Goal: Find specific page/section

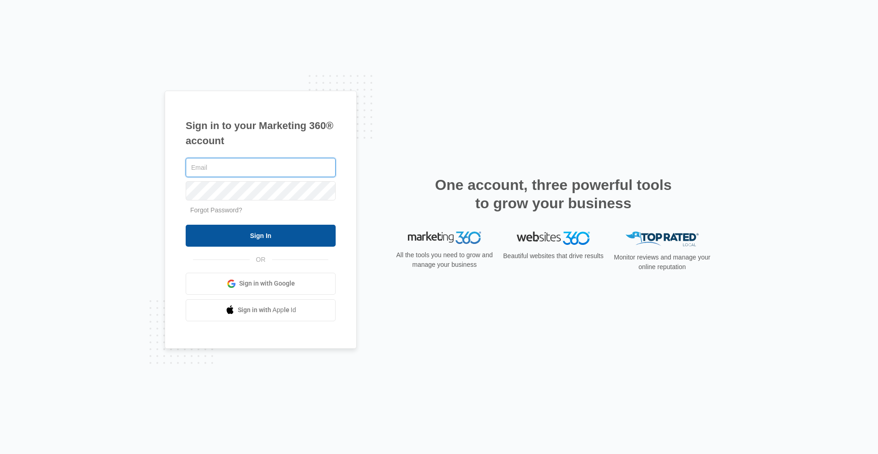
type input "[PERSON_NAME][EMAIL_ADDRESS][PERSON_NAME][DOMAIN_NAME]"
click at [276, 236] on input "Sign In" at bounding box center [261, 236] width 150 height 22
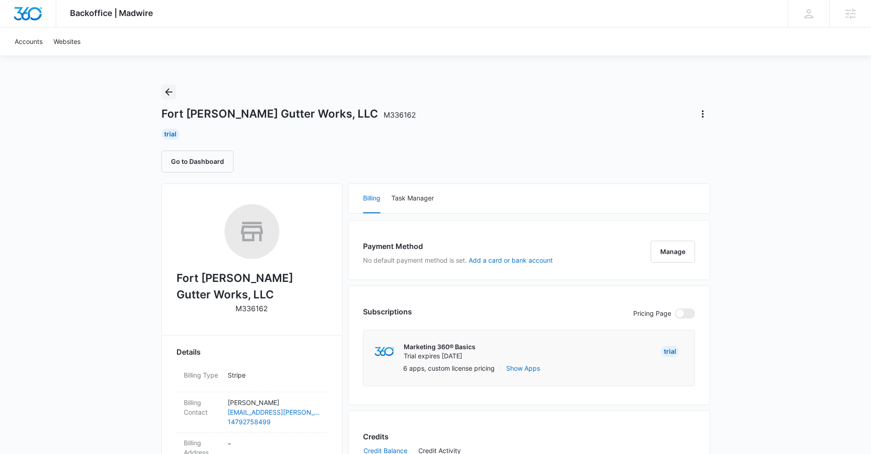
click at [167, 92] on icon "Back" at bounding box center [168, 91] width 7 height 7
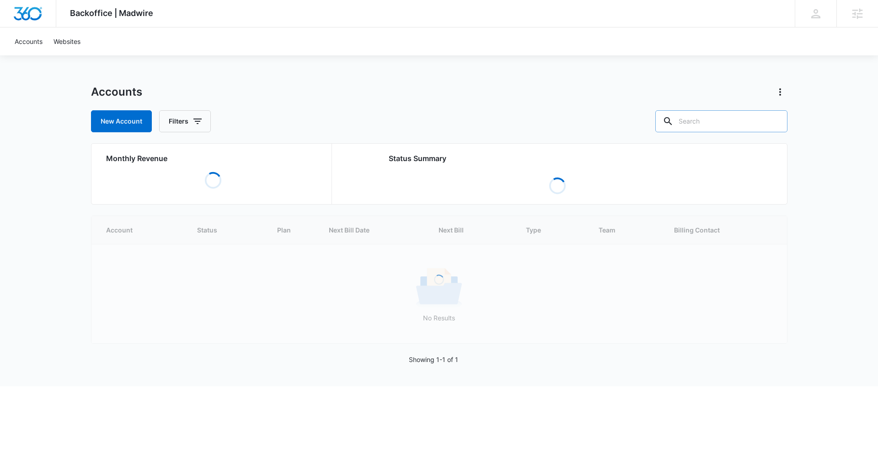
click at [731, 126] on input "text" at bounding box center [721, 121] width 132 height 22
type input "gutter"
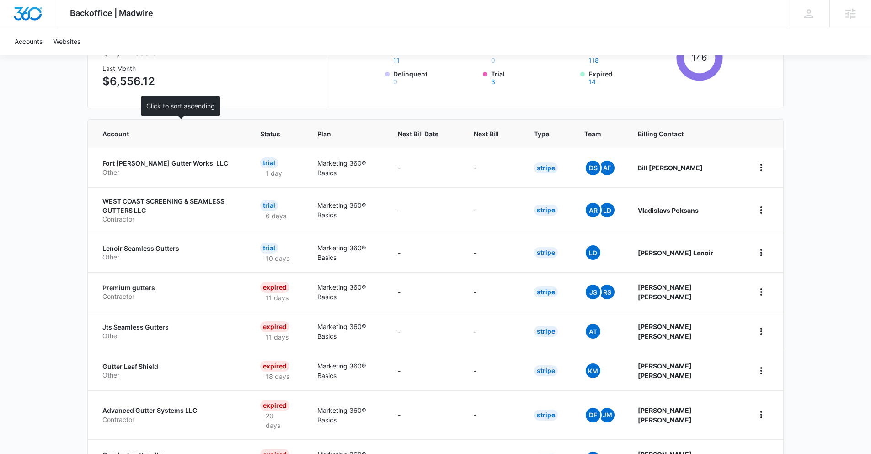
scroll to position [147, 0]
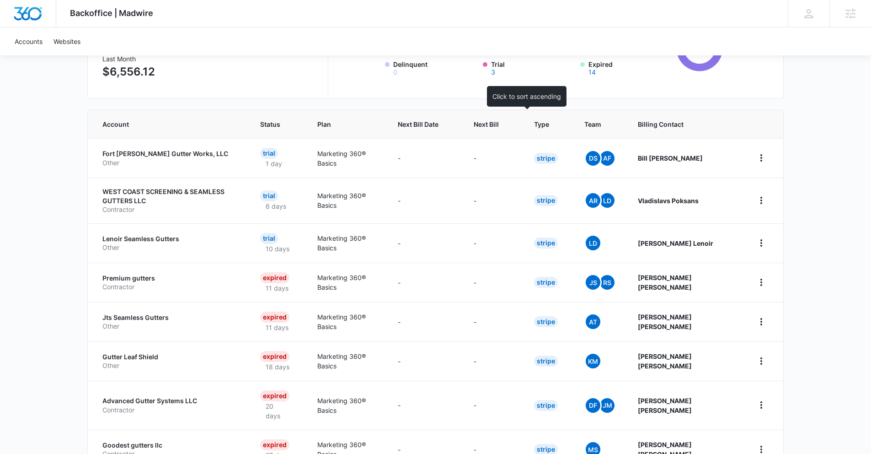
click at [499, 124] on span "Next Bill" at bounding box center [486, 124] width 25 height 10
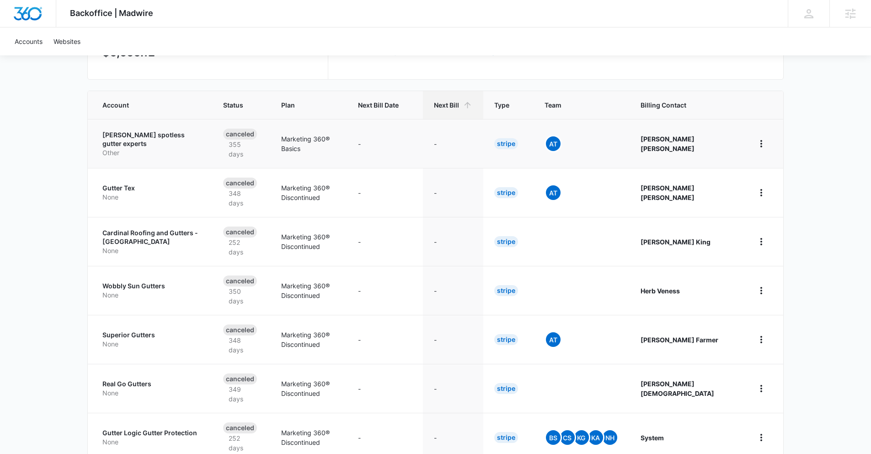
scroll to position [165, 0]
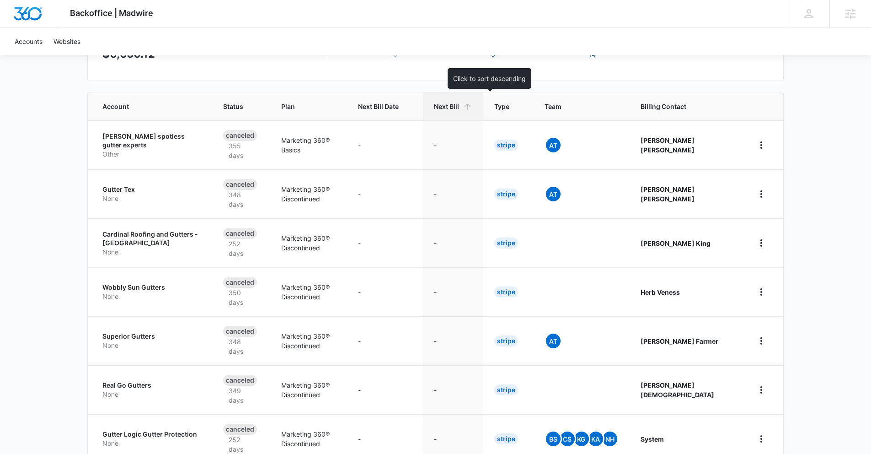
click at [483, 112] on th "Next Bill" at bounding box center [453, 106] width 60 height 28
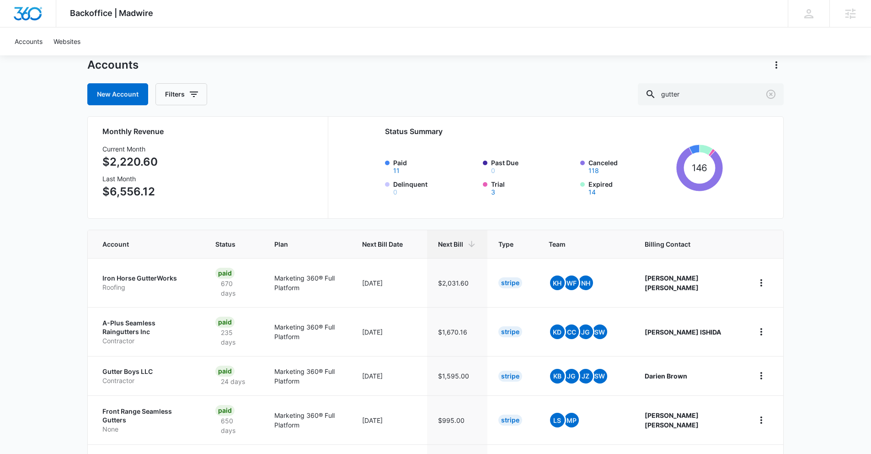
scroll to position [163, 0]
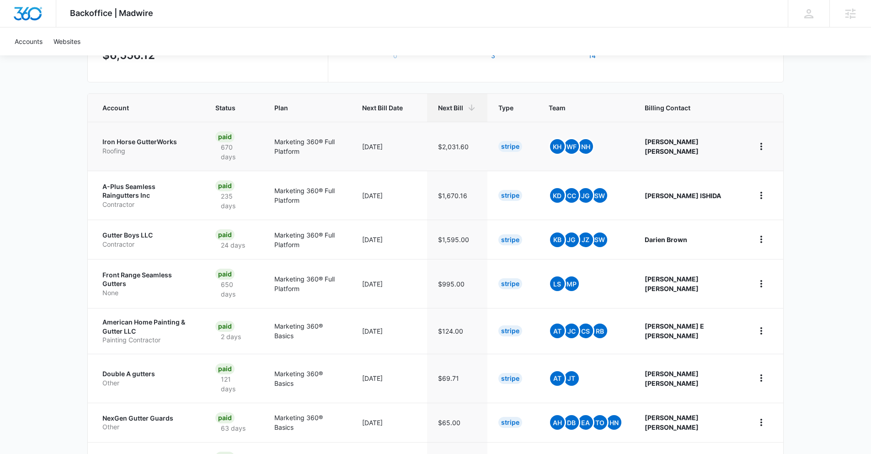
drag, startPoint x: 162, startPoint y: 160, endPoint x: 162, endPoint y: 154, distance: 5.9
click at [162, 159] on td "Iron Horse GutterWorks Roofing" at bounding box center [146, 146] width 117 height 49
click at [159, 151] on p "Roofing" at bounding box center [147, 150] width 91 height 9
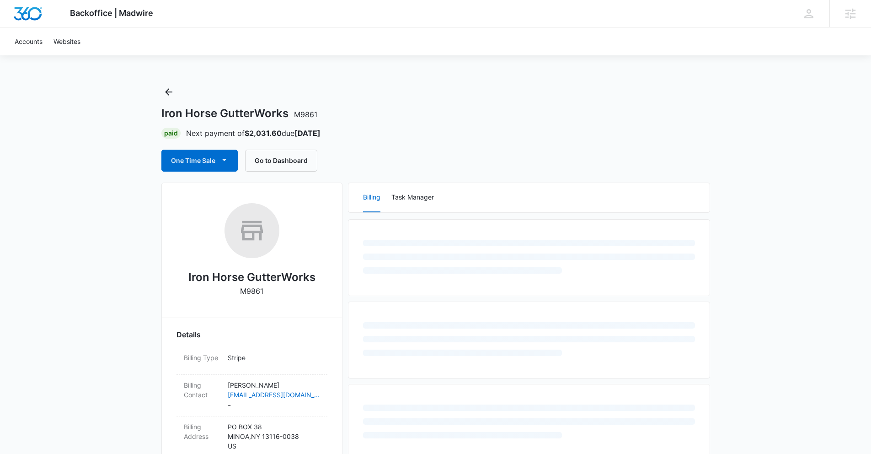
click at [276, 276] on h2 "Iron Horse GutterWorks" at bounding box center [251, 277] width 127 height 16
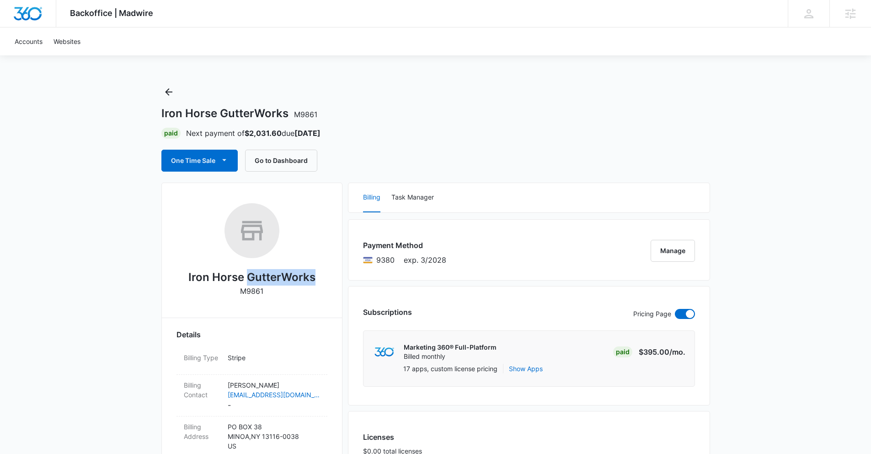
click at [276, 276] on h2 "Iron Horse GutterWorks" at bounding box center [251, 277] width 127 height 16
copy h2 "Iron Horse GutterWorks"
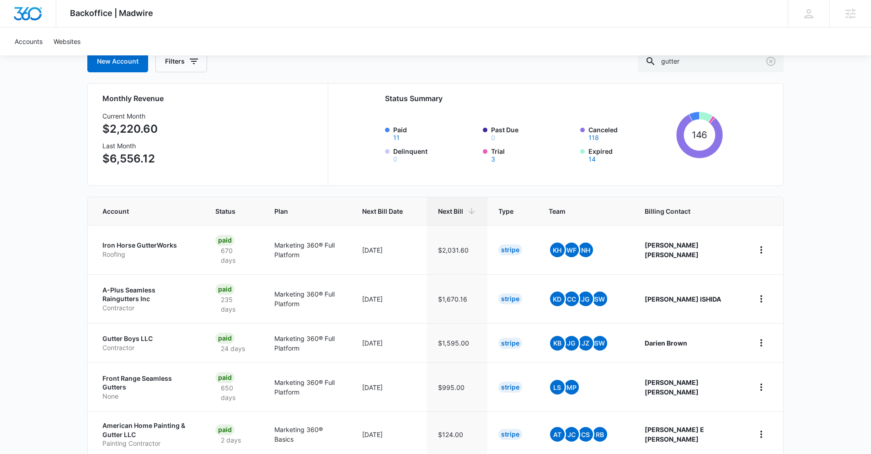
scroll to position [162, 0]
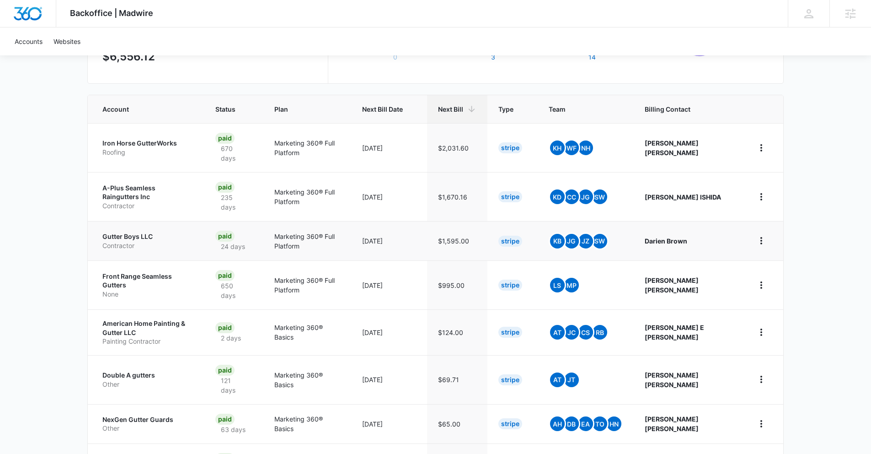
click at [156, 236] on p "Gutter Boys LLC" at bounding box center [147, 236] width 91 height 9
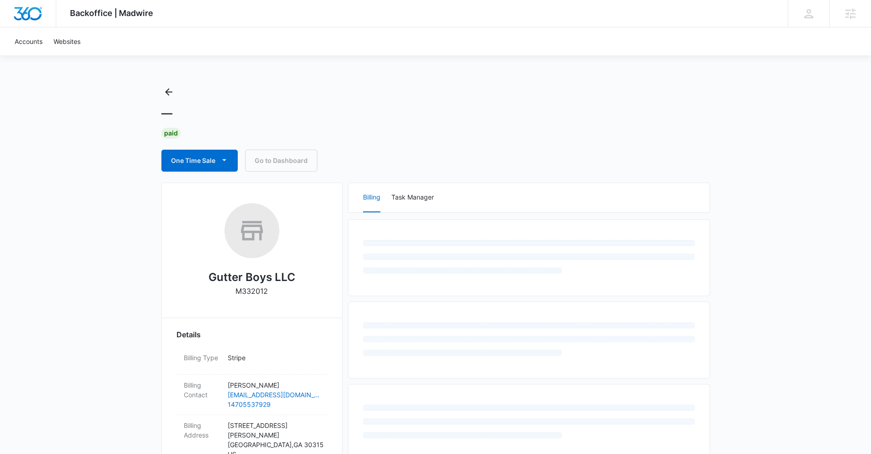
click at [261, 281] on h2 "Gutter Boys LLC" at bounding box center [252, 277] width 87 height 16
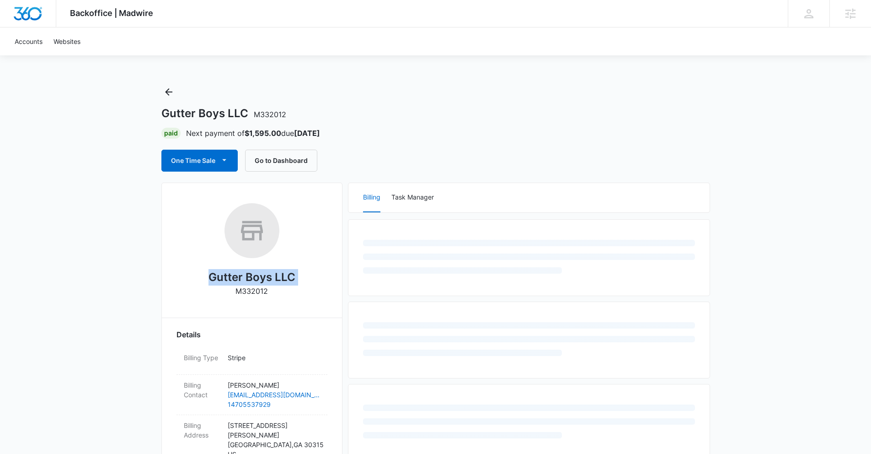
click at [261, 281] on h2 "Gutter Boys LLC" at bounding box center [252, 277] width 87 height 16
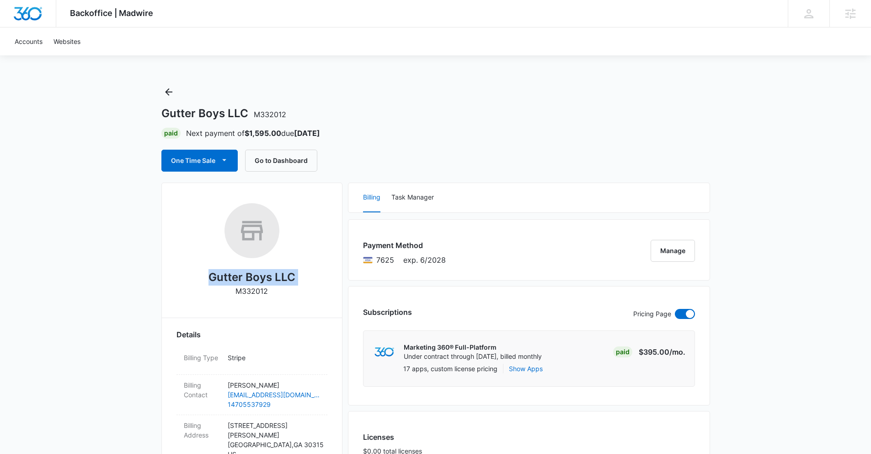
copy h2 "Gutter Boys LLC"
click at [169, 89] on icon "Back" at bounding box center [168, 91] width 11 height 11
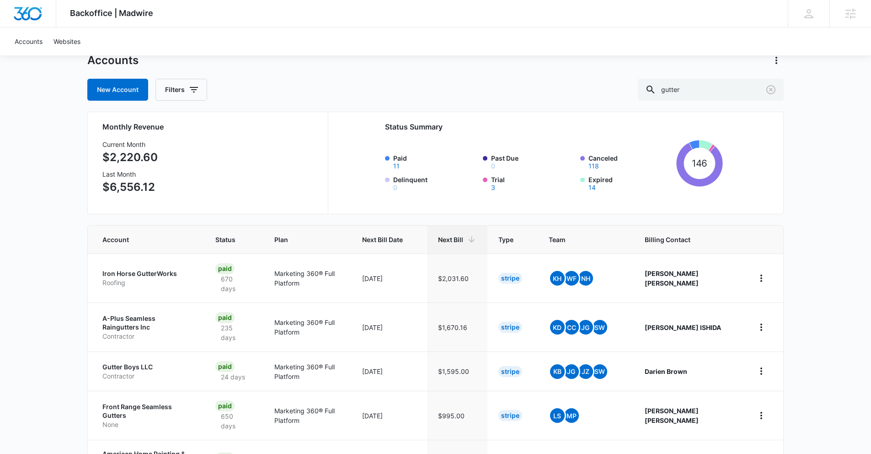
scroll to position [96, 0]
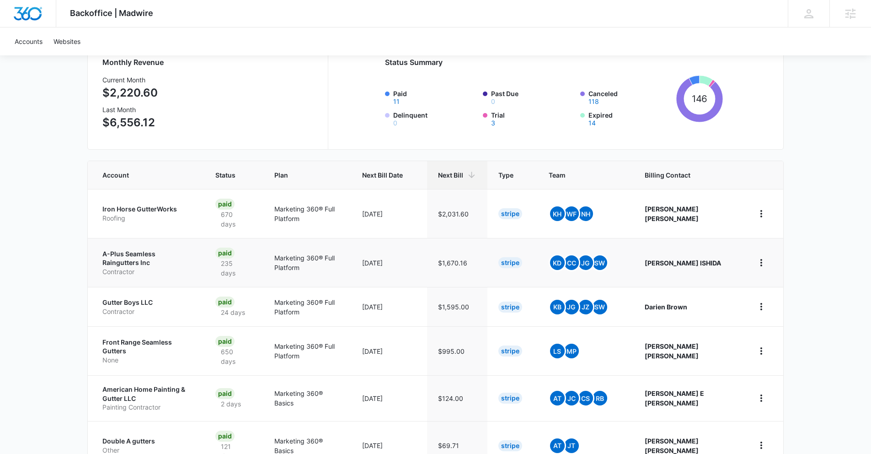
click at [175, 261] on p "A-Plus Seamless Raingutters Inc" at bounding box center [147, 258] width 91 height 18
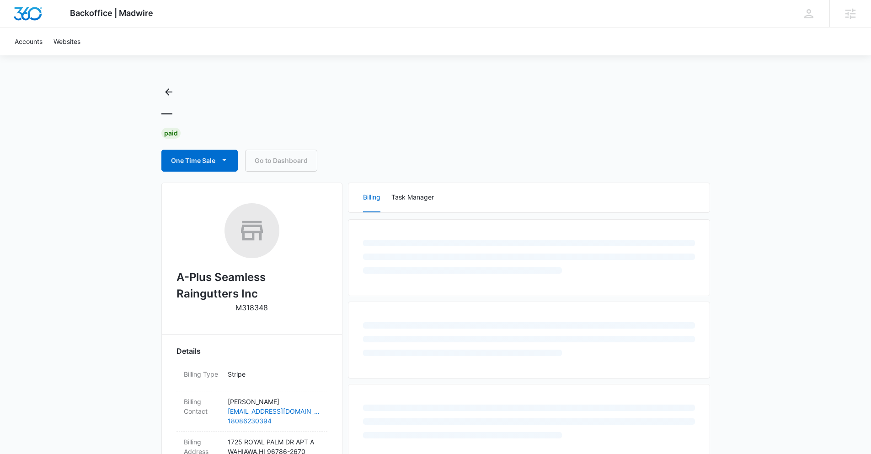
click at [216, 283] on h2 "A-Plus Seamless Raingutters Inc" at bounding box center [252, 285] width 151 height 33
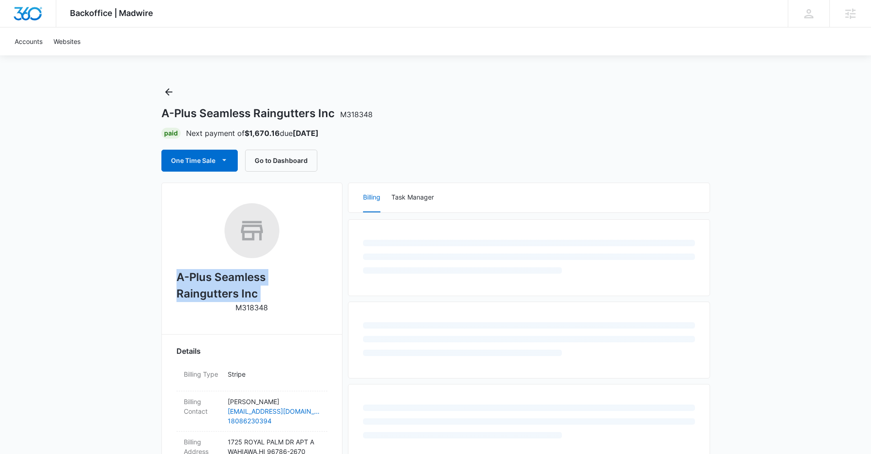
click at [216, 283] on h2 "A-Plus Seamless Raingutters Inc" at bounding box center [252, 285] width 151 height 33
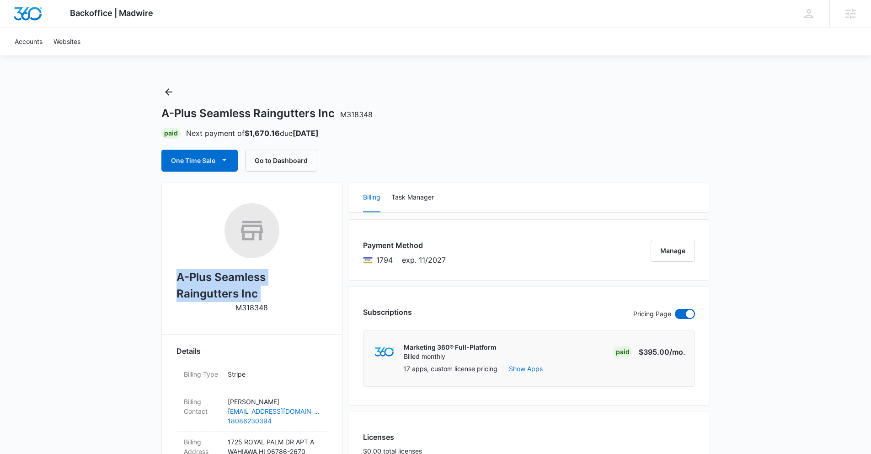
copy h2 "A-Plus Seamless Raingutters Inc"
click at [168, 91] on icon "Back" at bounding box center [168, 91] width 11 height 11
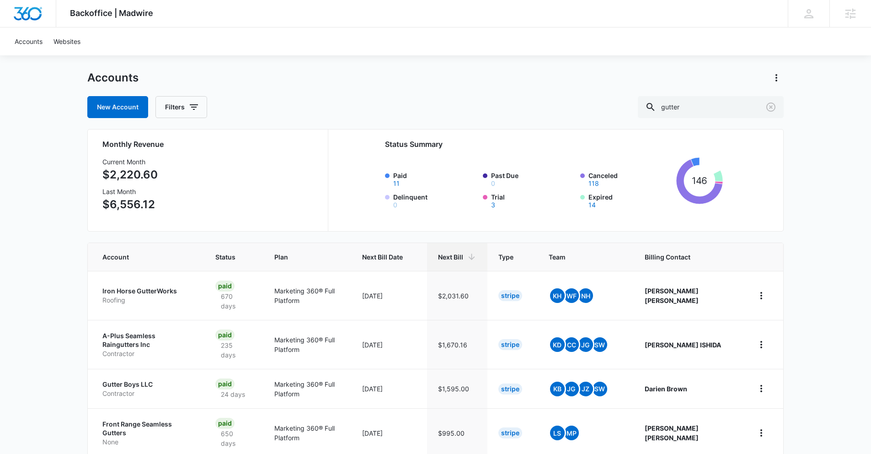
scroll to position [231, 0]
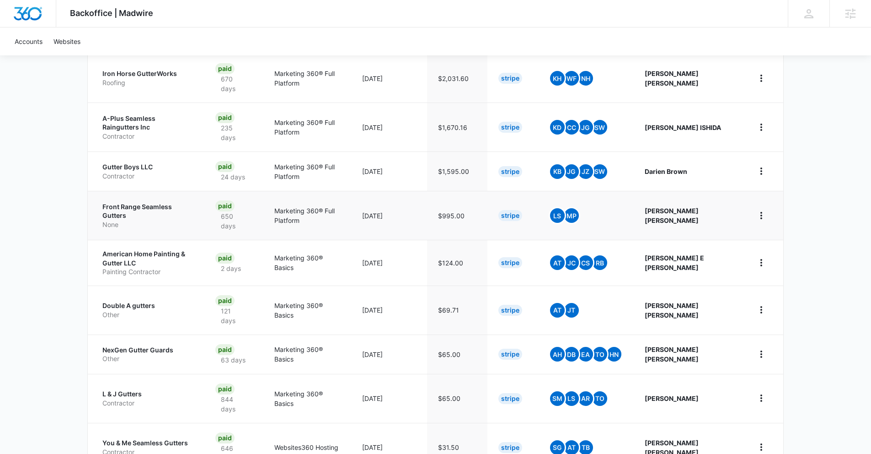
click at [170, 223] on p "None" at bounding box center [147, 224] width 91 height 9
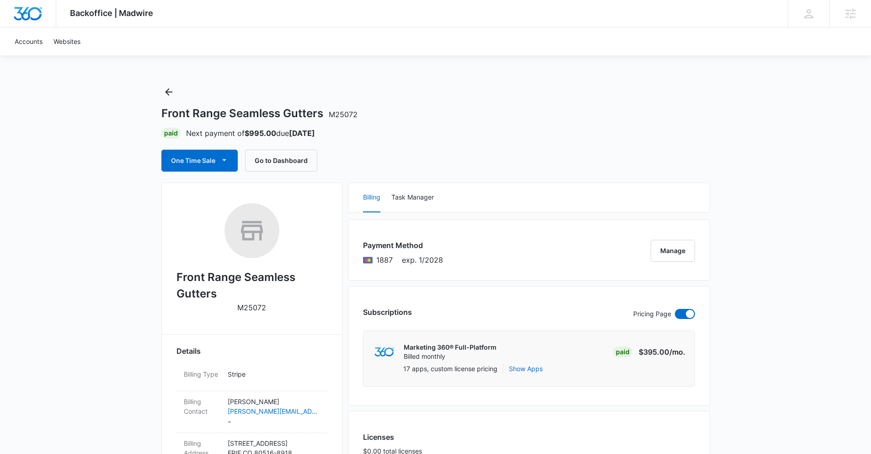
click at [224, 279] on h2 "Front Range Seamless Gutters" at bounding box center [252, 285] width 151 height 33
copy h2 "Front Range Seamless Gutters"
click at [167, 91] on icon "Back" at bounding box center [168, 91] width 7 height 7
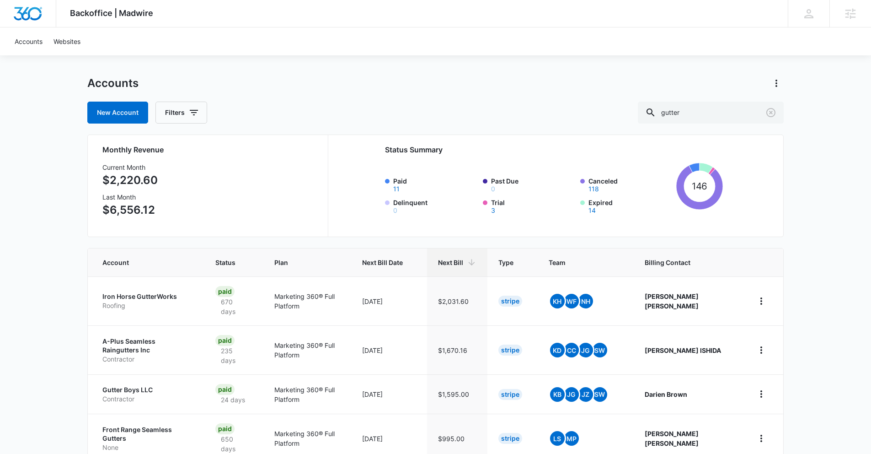
scroll to position [119, 0]
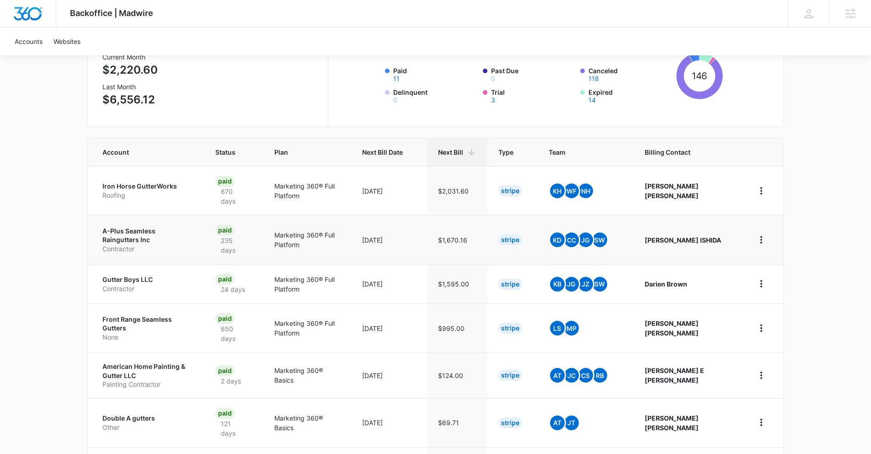
click at [144, 231] on p "A-Plus Seamless Raingutters Inc" at bounding box center [147, 235] width 91 height 18
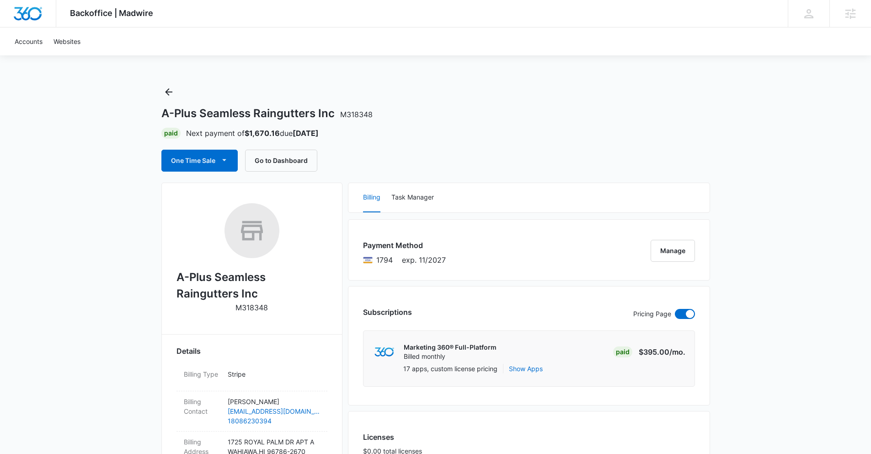
click at [215, 293] on h2 "A-Plus Seamless Raingutters Inc" at bounding box center [252, 285] width 151 height 33
click at [215, 292] on h2 "A-Plus Seamless Raingutters Inc" at bounding box center [252, 285] width 151 height 33
copy h2 "A-Plus Seamless Raingutters Inc"
